Goal: Information Seeking & Learning: Learn about a topic

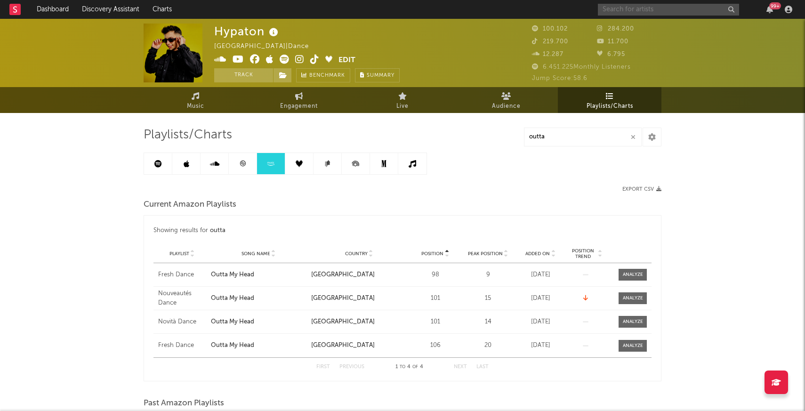
click at [660, 10] on input "text" at bounding box center [668, 10] width 141 height 12
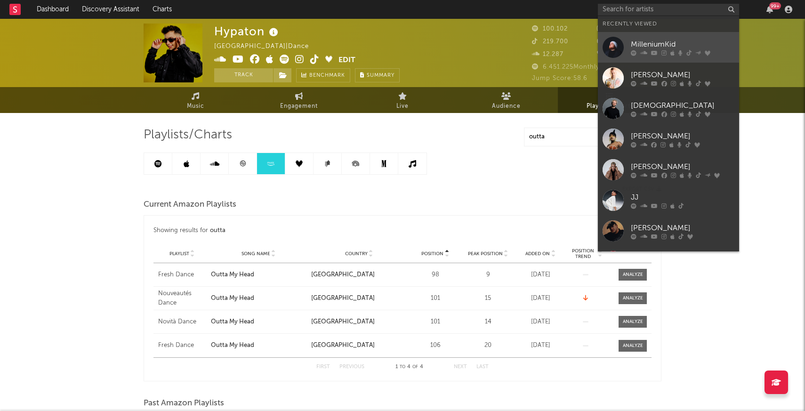
click at [616, 48] on div at bounding box center [612, 47] width 21 height 21
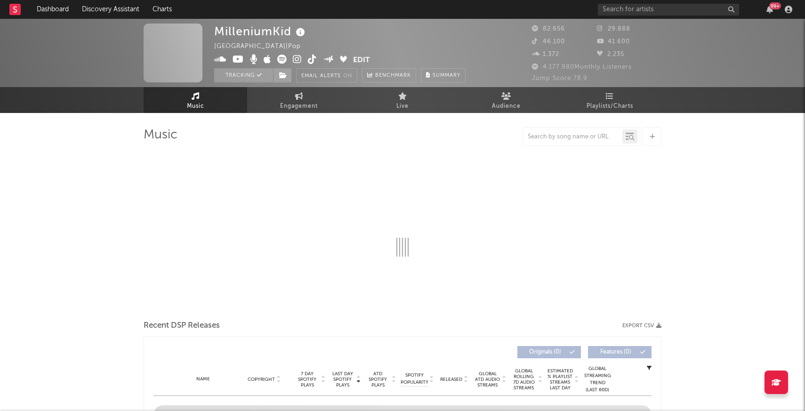
select select "6m"
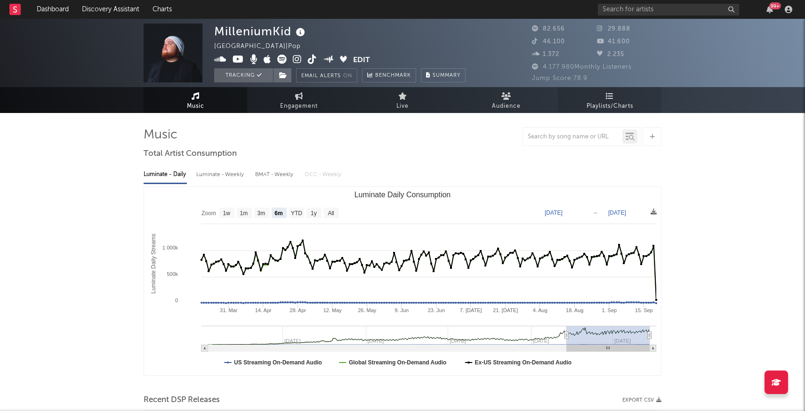
click at [610, 101] on span "Playlists/Charts" at bounding box center [609, 106] width 47 height 11
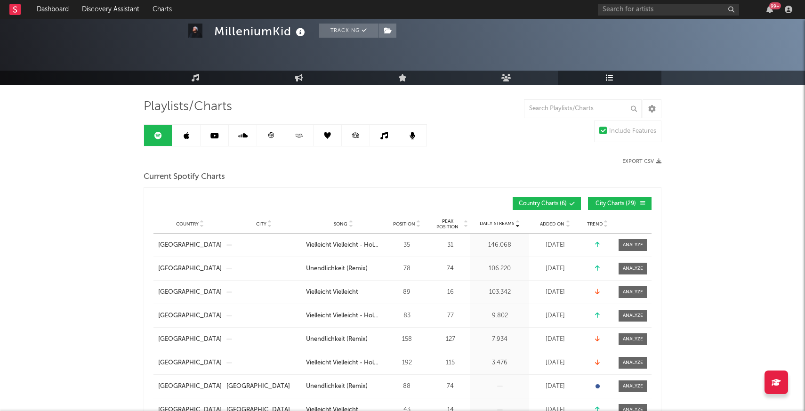
scroll to position [37, 0]
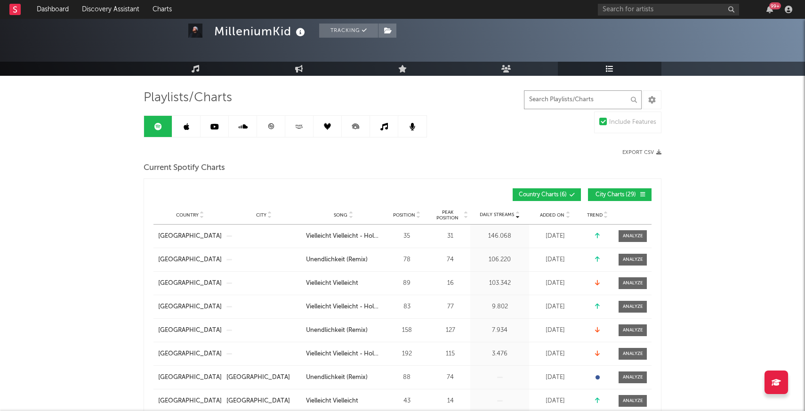
click at [549, 98] on input "text" at bounding box center [583, 99] width 118 height 19
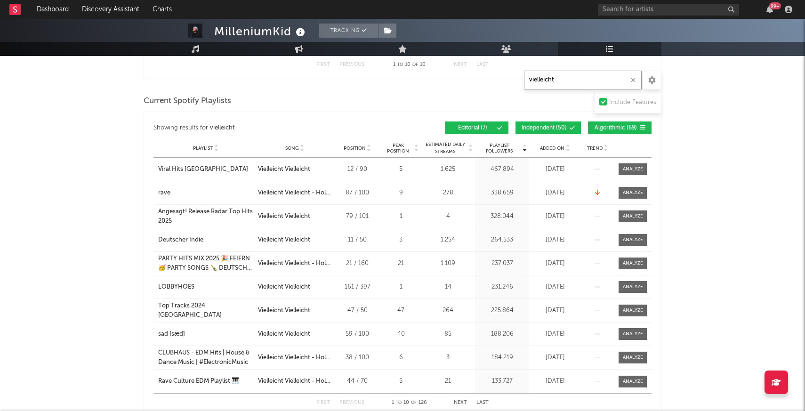
scroll to position [768, 0]
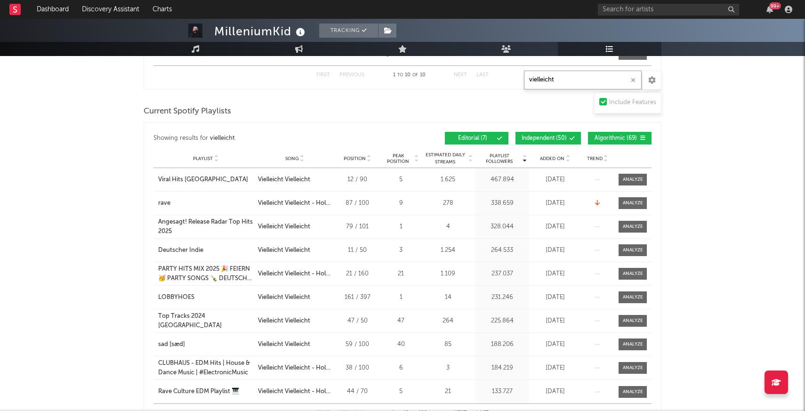
type input "vielleicht"
click at [563, 134] on button "Independent ( 50 )" at bounding box center [547, 138] width 65 height 13
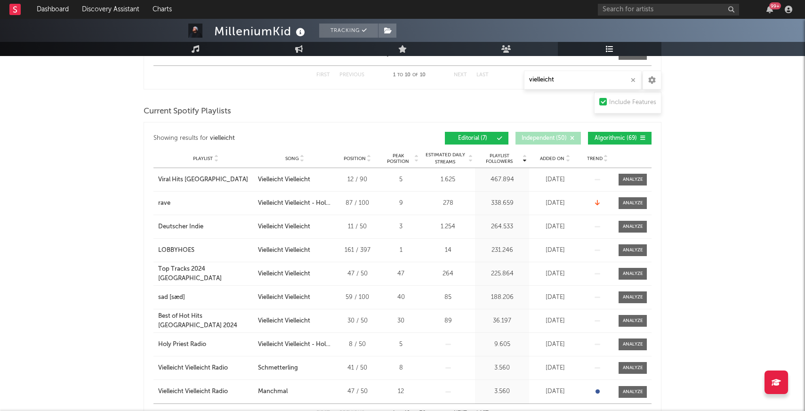
click at [606, 136] on span "Algorithmic ( 69 )" at bounding box center [615, 139] width 43 height 6
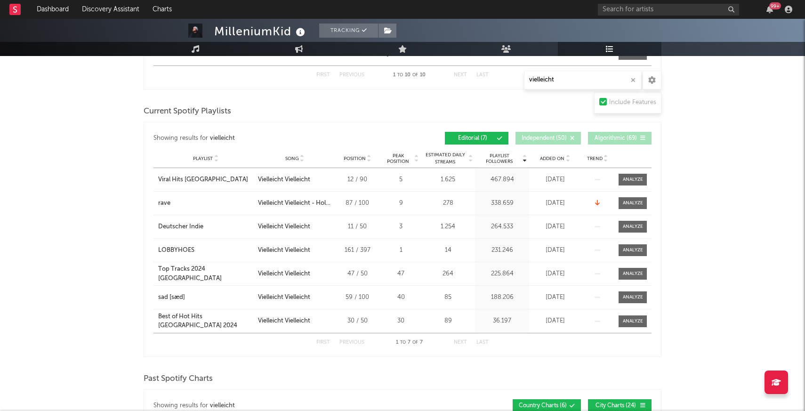
click at [552, 162] on div "Added On" at bounding box center [554, 158] width 47 height 7
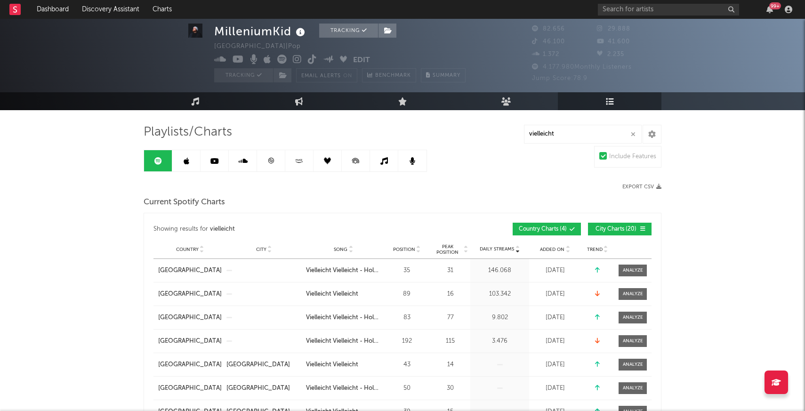
scroll to position [0, 0]
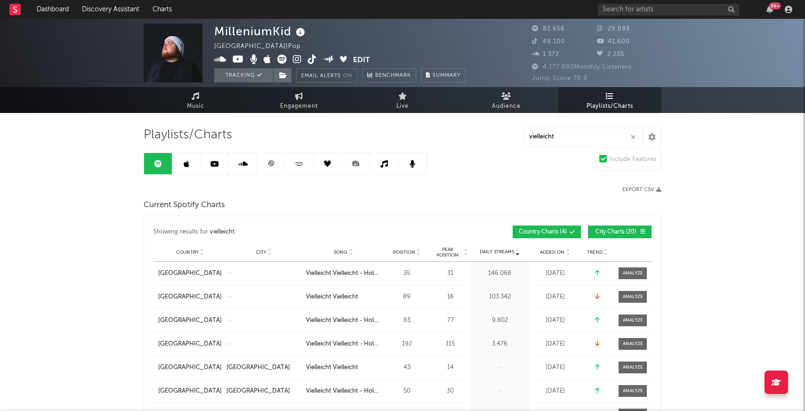
click at [278, 163] on link at bounding box center [271, 163] width 28 height 21
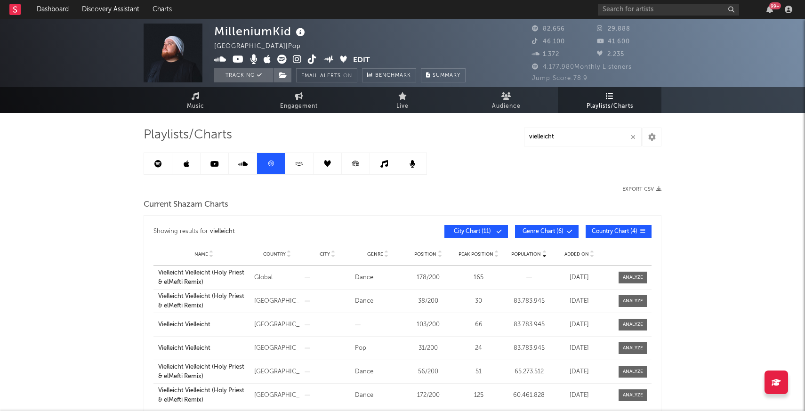
click at [552, 238] on div "Showing results for vielleicht Population Name Country City Genre Position Peak…" at bounding box center [402, 231] width 498 height 22
click at [552, 236] on button "Genre Chart ( 6 )" at bounding box center [547, 231] width 64 height 13
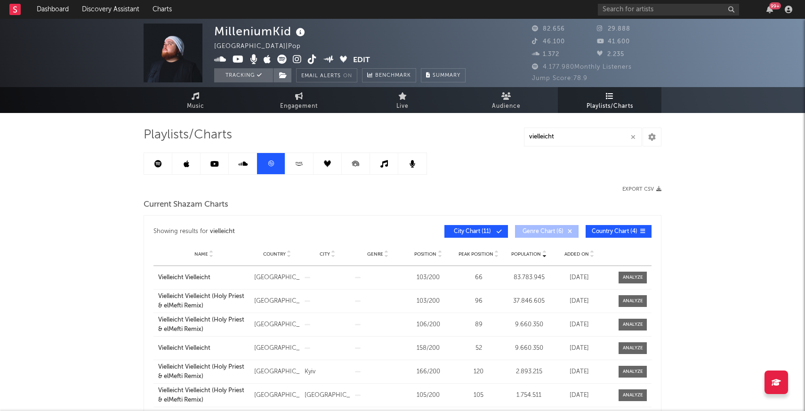
click at [483, 226] on button "City Chart ( 11 )" at bounding box center [476, 231] width 64 height 13
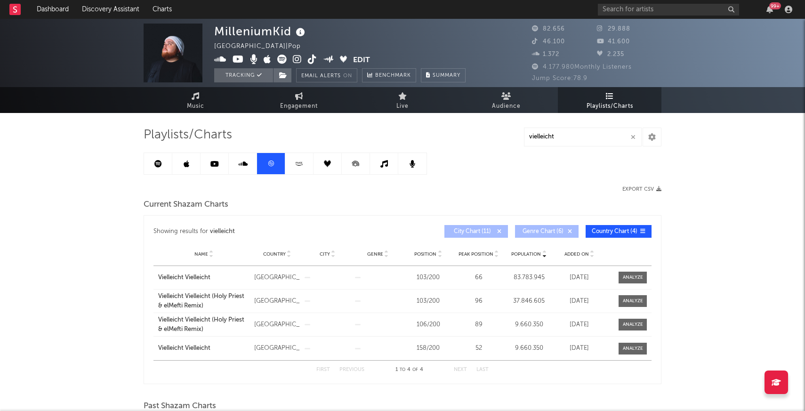
click at [534, 229] on span "Genre Chart ( 6 )" at bounding box center [542, 232] width 43 height 6
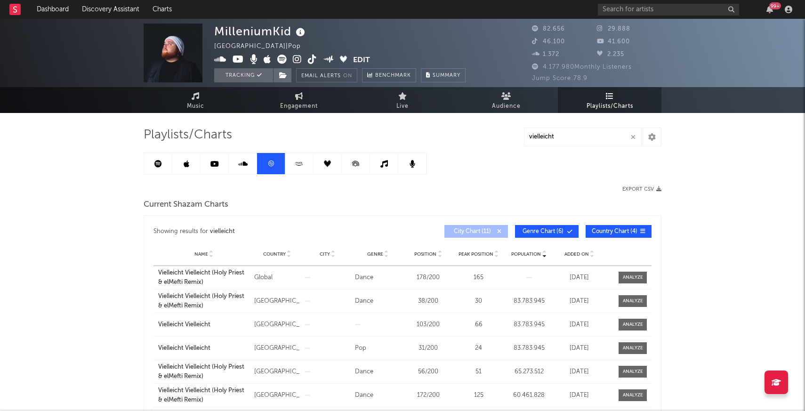
click at [534, 229] on span "Genre Chart ( 6 )" at bounding box center [542, 232] width 43 height 6
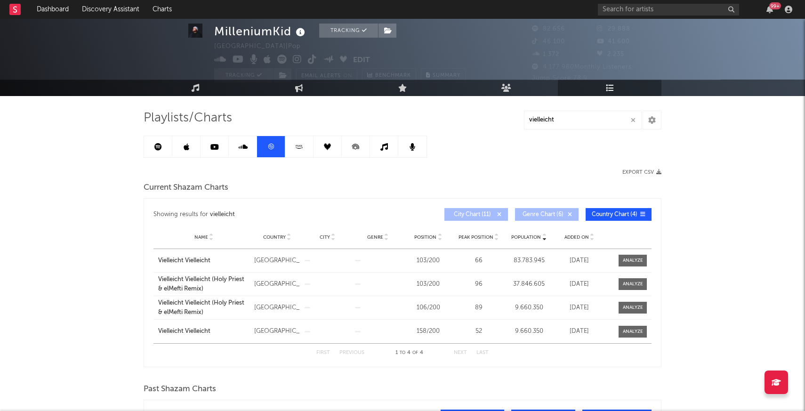
scroll to position [30, 0]
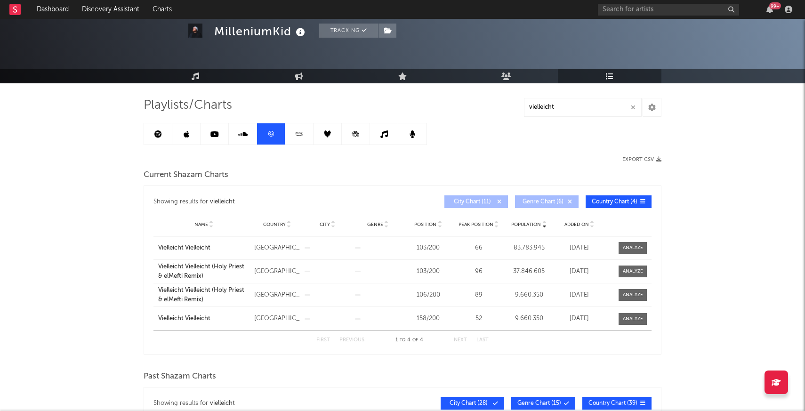
click at [538, 200] on span "Genre Chart ( 6 )" at bounding box center [542, 202] width 43 height 6
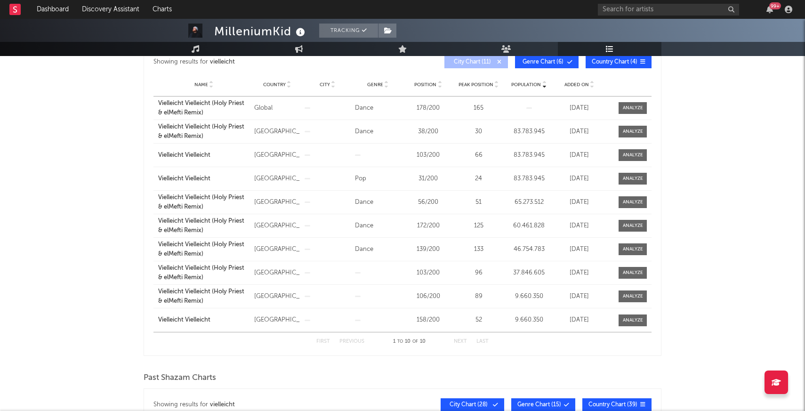
scroll to position [0, 0]
